Goal: Task Accomplishment & Management: Use online tool/utility

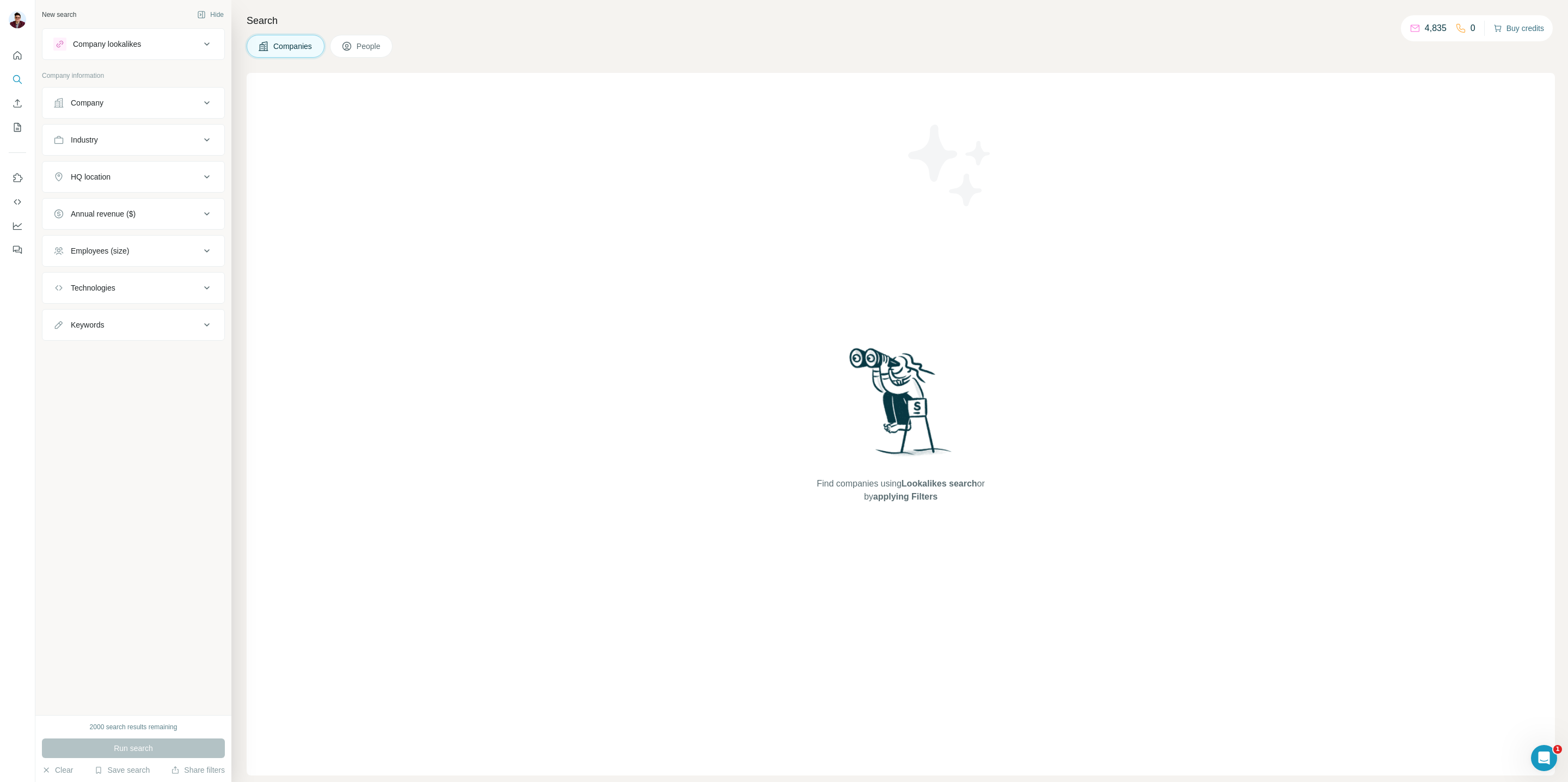
click at [1517, 26] on button "Buy credits" at bounding box center [1518, 28] width 51 height 15
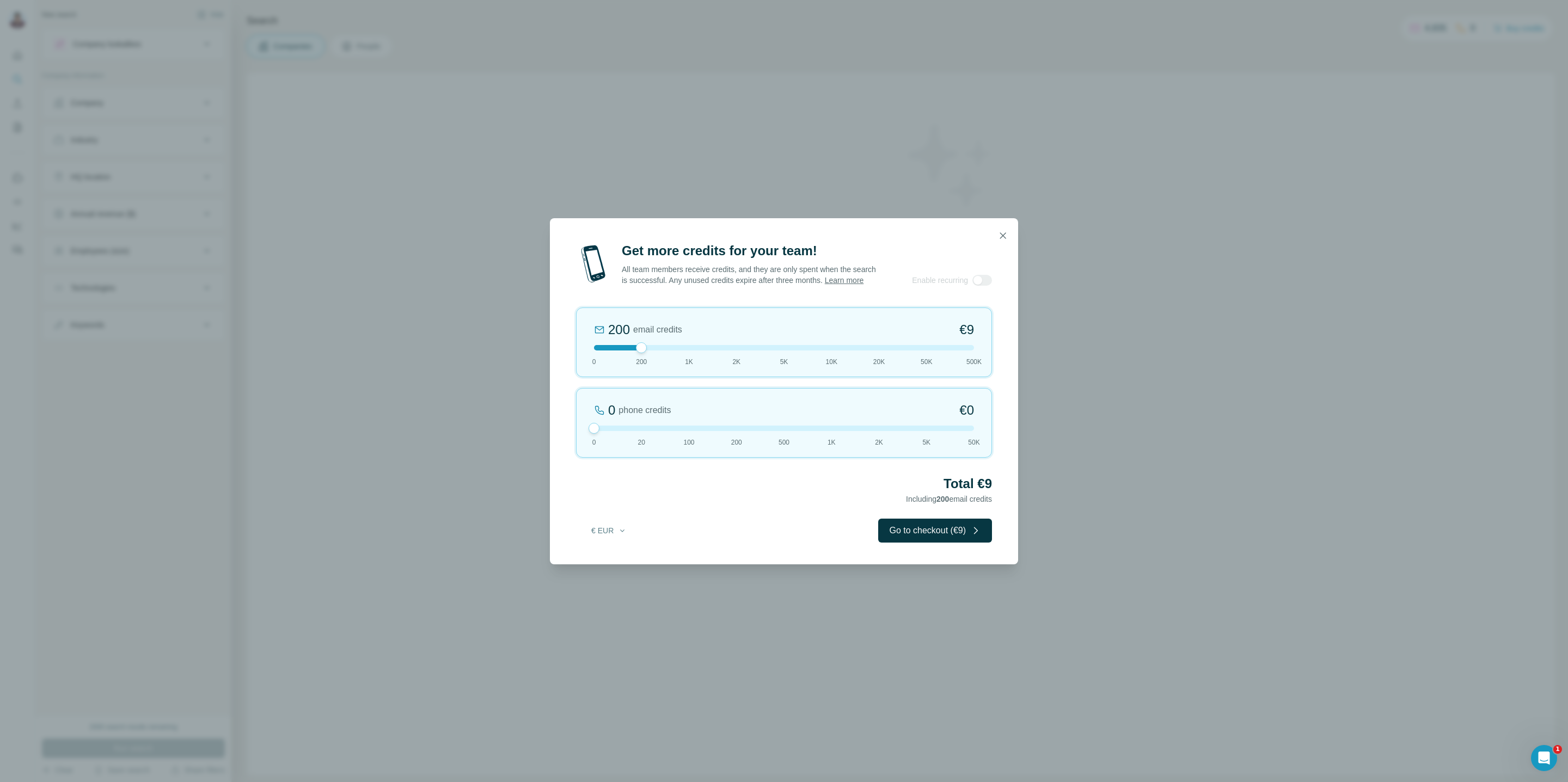
drag, startPoint x: 642, startPoint y: 433, endPoint x: 546, endPoint y: 433, distance: 96.0
click at [546, 433] on div "Get more credits for your team! All team members receive credits, and they are …" at bounding box center [784, 391] width 1568 height 782
click at [1004, 230] on icon "button" at bounding box center [1003, 236] width 11 height 11
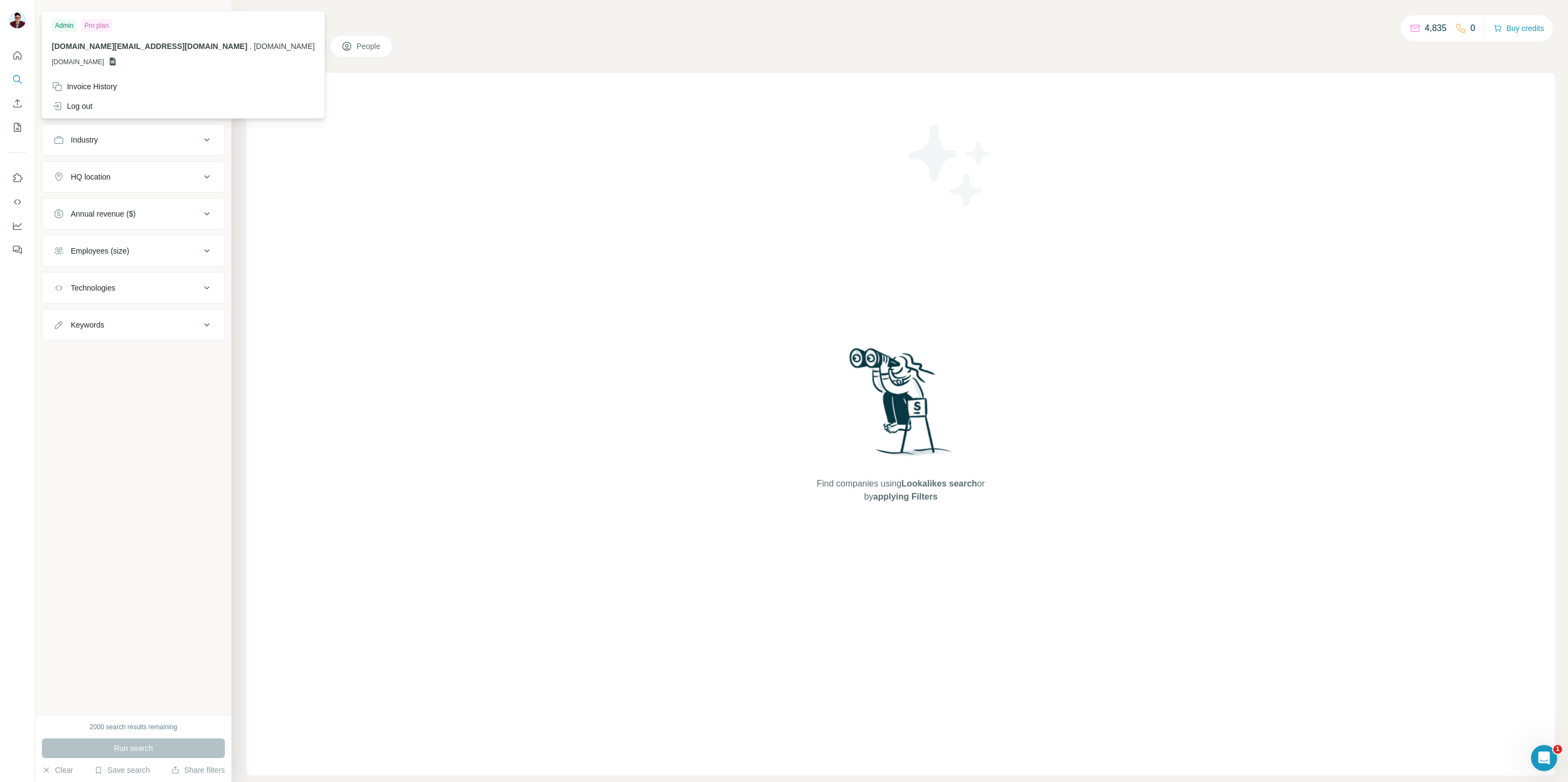
click at [18, 16] on img at bounding box center [17, 19] width 18 height 18
click at [103, 85] on div "Invoice History" at bounding box center [84, 86] width 65 height 11
